Goal: Navigation & Orientation: Find specific page/section

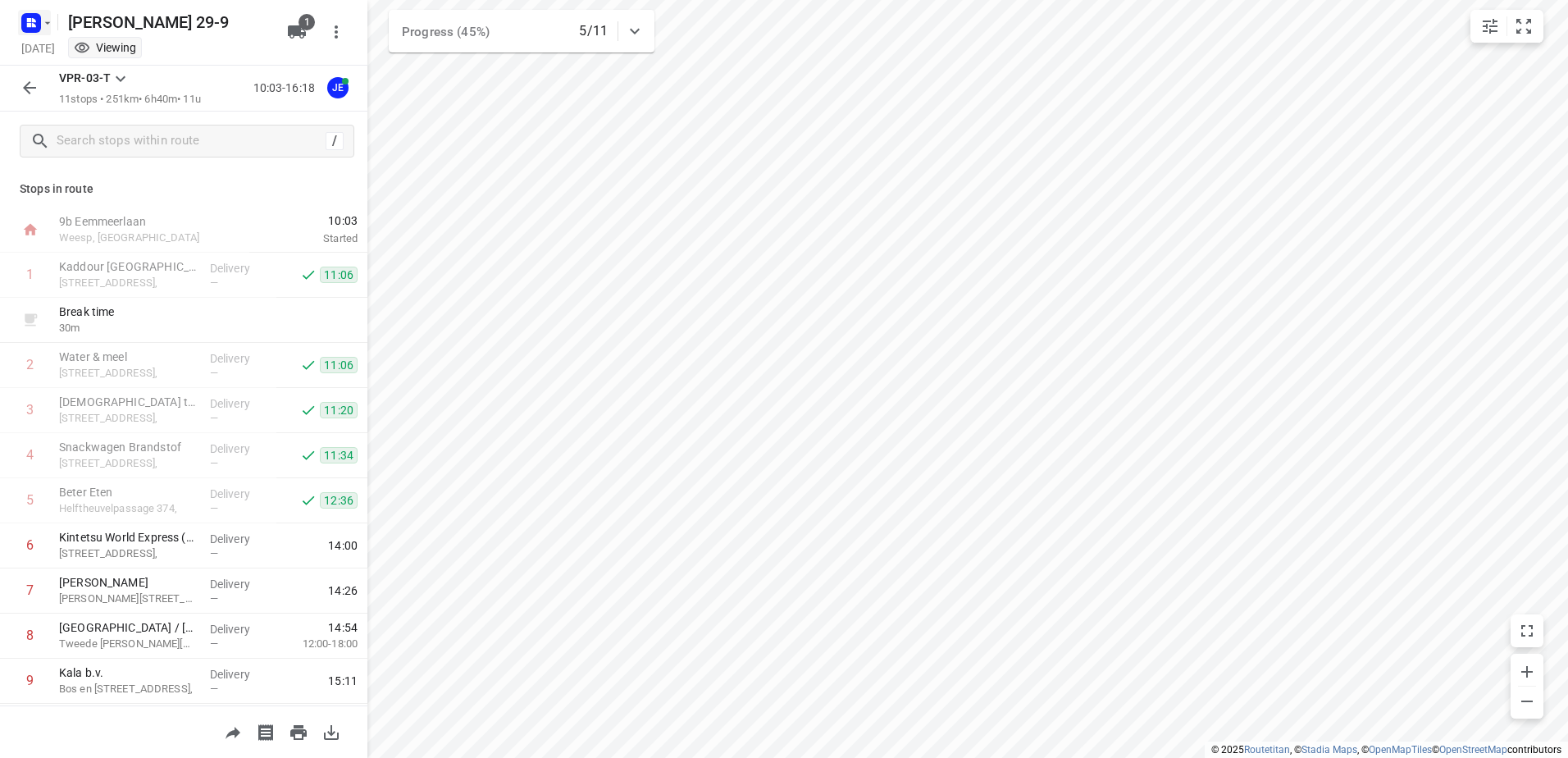
click at [44, 23] on icon "button" at bounding box center [48, 23] width 13 height 13
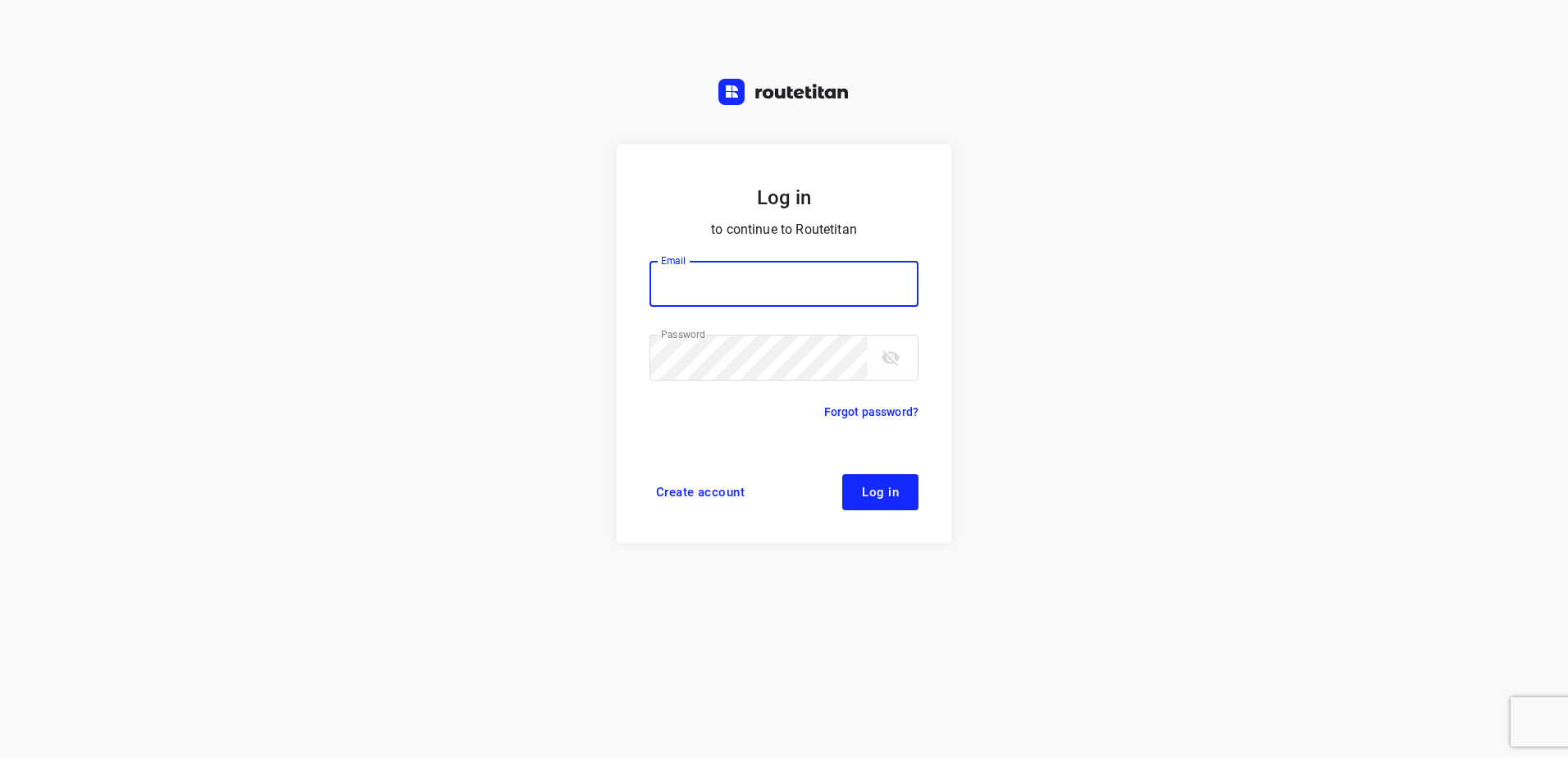
type input "[EMAIL_ADDRESS][DOMAIN_NAME]"
click at [873, 491] on span "Log in" at bounding box center [880, 493] width 37 height 13
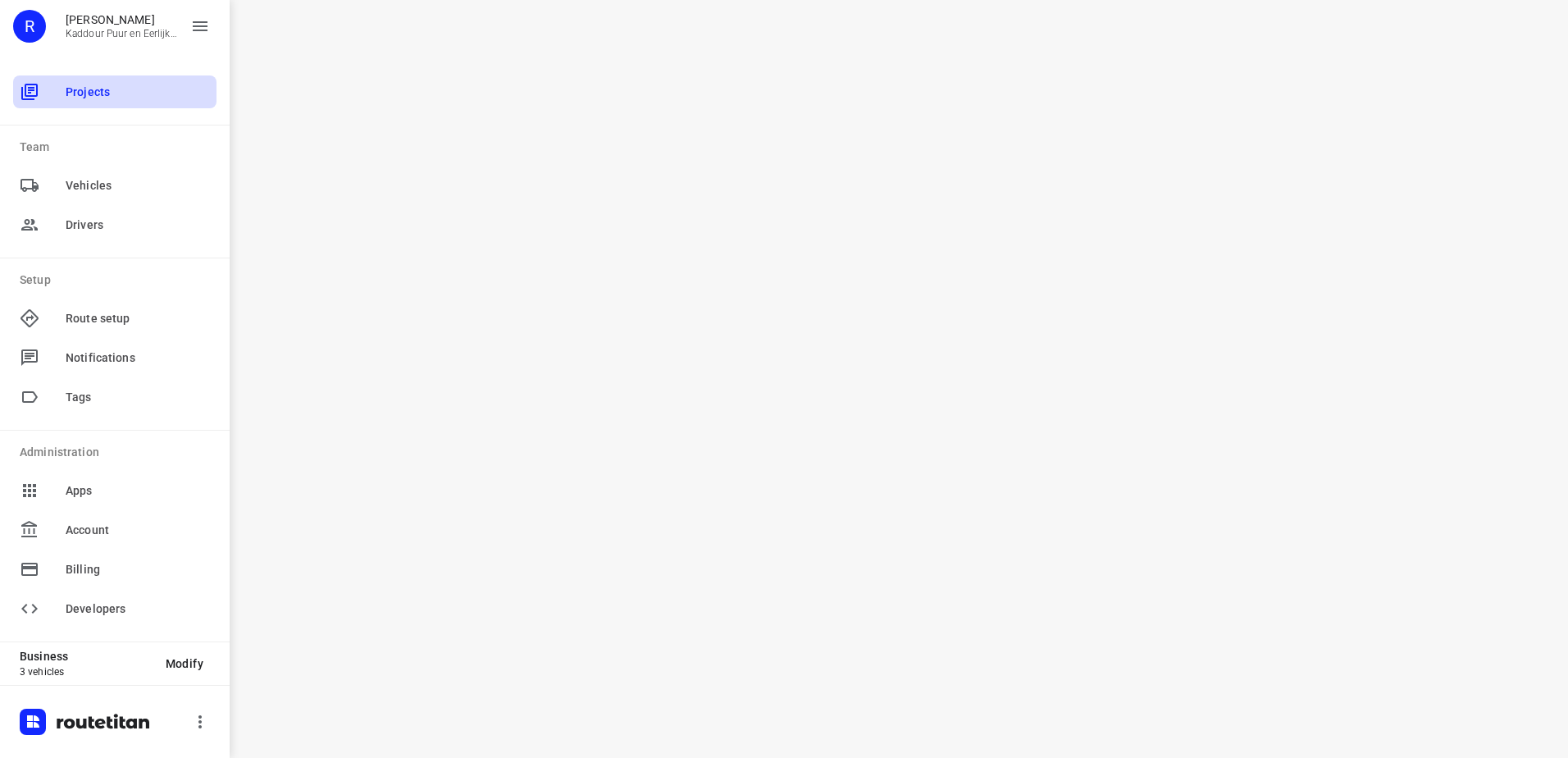
click at [95, 96] on span "Projects" at bounding box center [138, 92] width 144 height 17
